Goal: Navigation & Orientation: Understand site structure

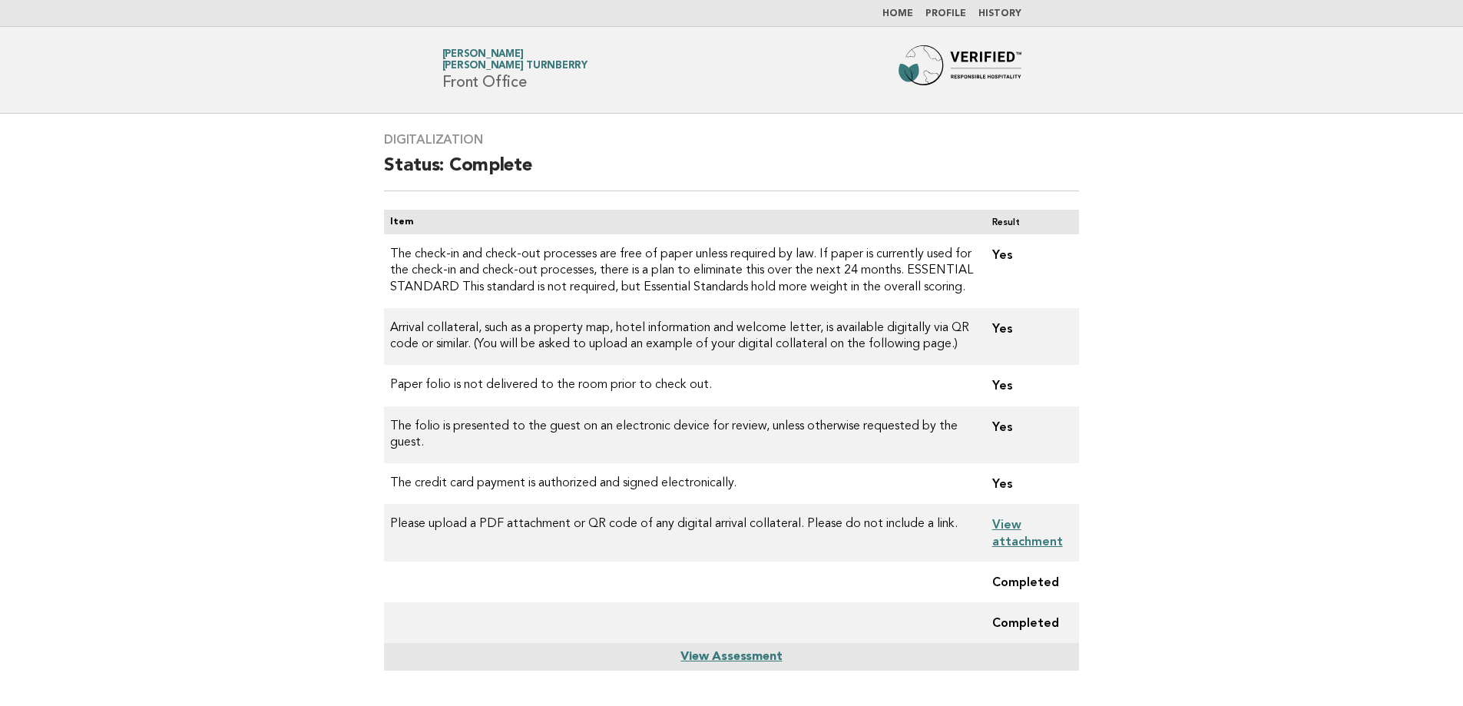
click at [912, 5] on nav "Home Profile History" at bounding box center [731, 13] width 1463 height 27
click at [911, 6] on nav "Home Profile History" at bounding box center [731, 13] width 1463 height 27
click at [904, 15] on link "Home" at bounding box center [897, 13] width 31 height 9
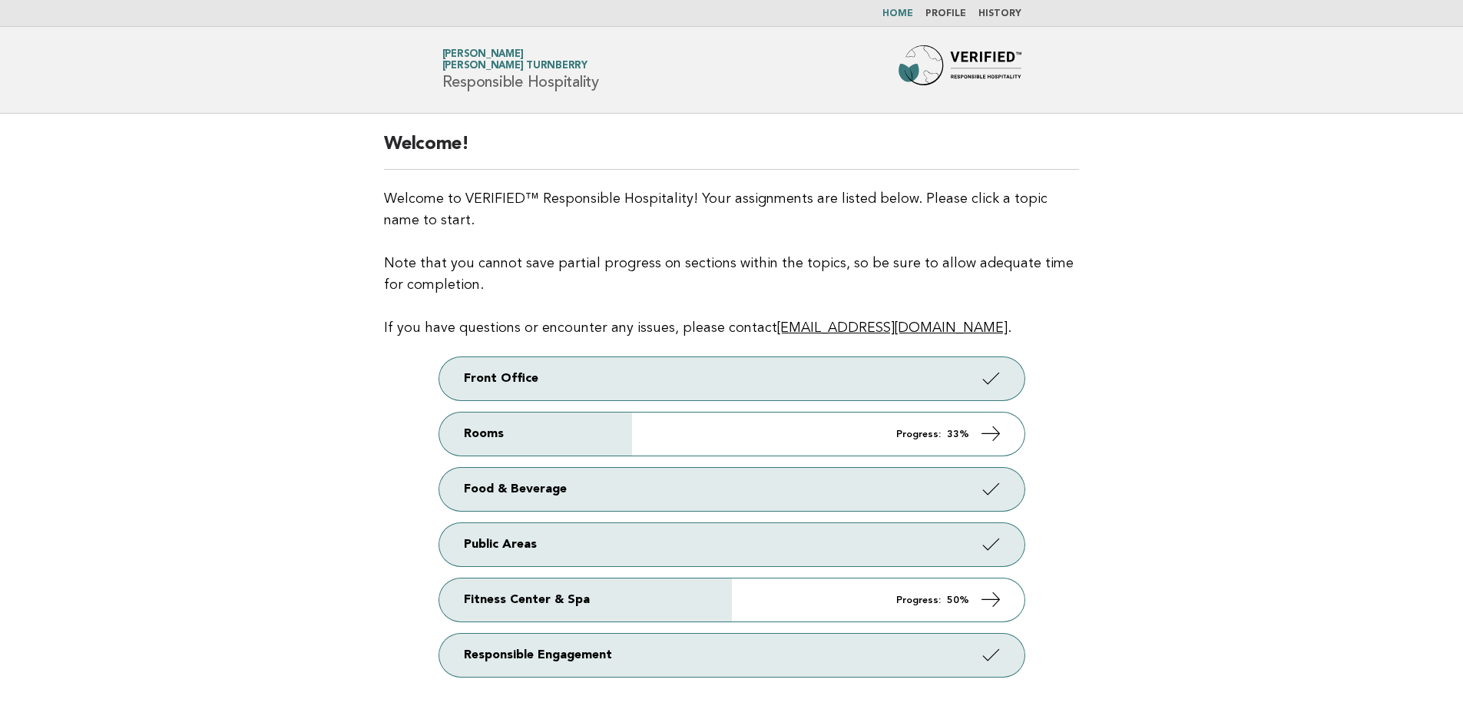
click at [972, 50] on img at bounding box center [959, 69] width 123 height 49
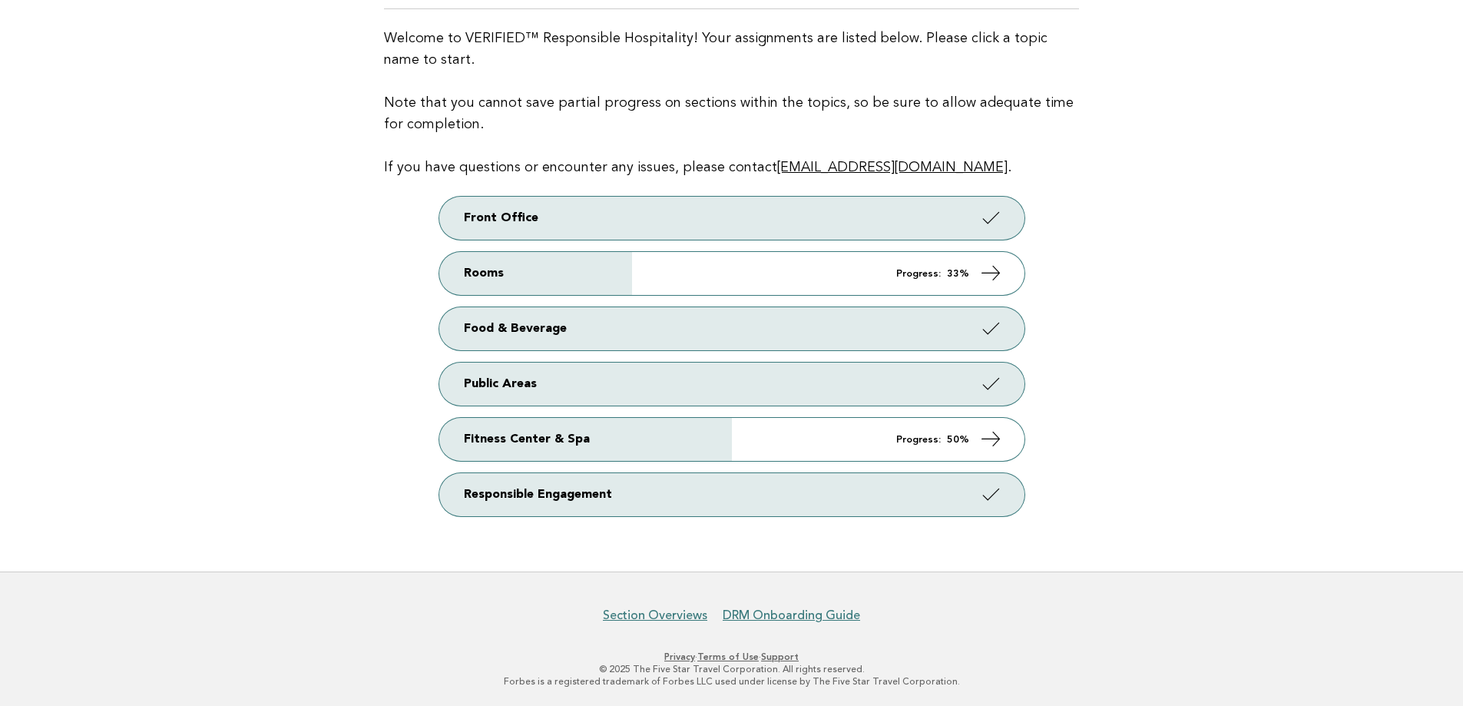
scroll to position [155, 0]
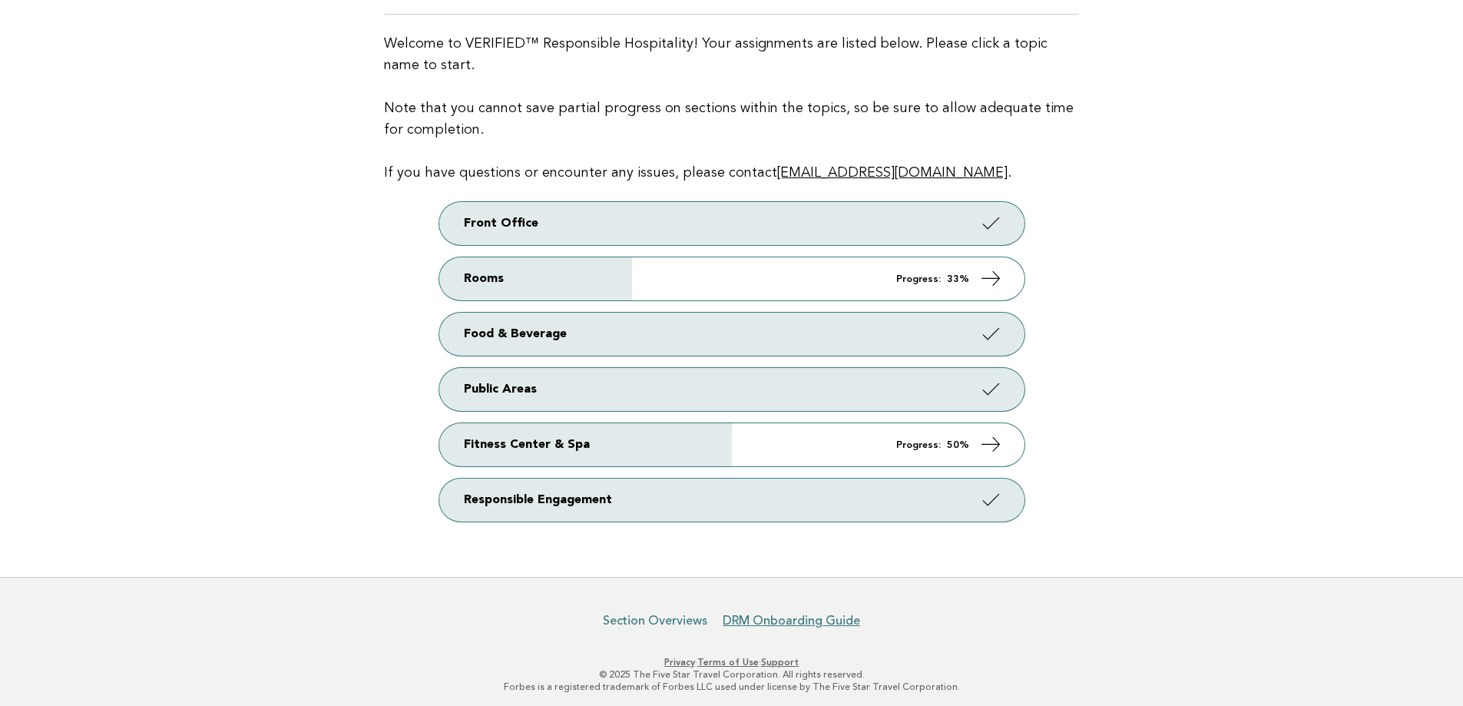
click at [666, 625] on link "Section Overviews" at bounding box center [655, 620] width 104 height 15
